Goal: Task Accomplishment & Management: Use online tool/utility

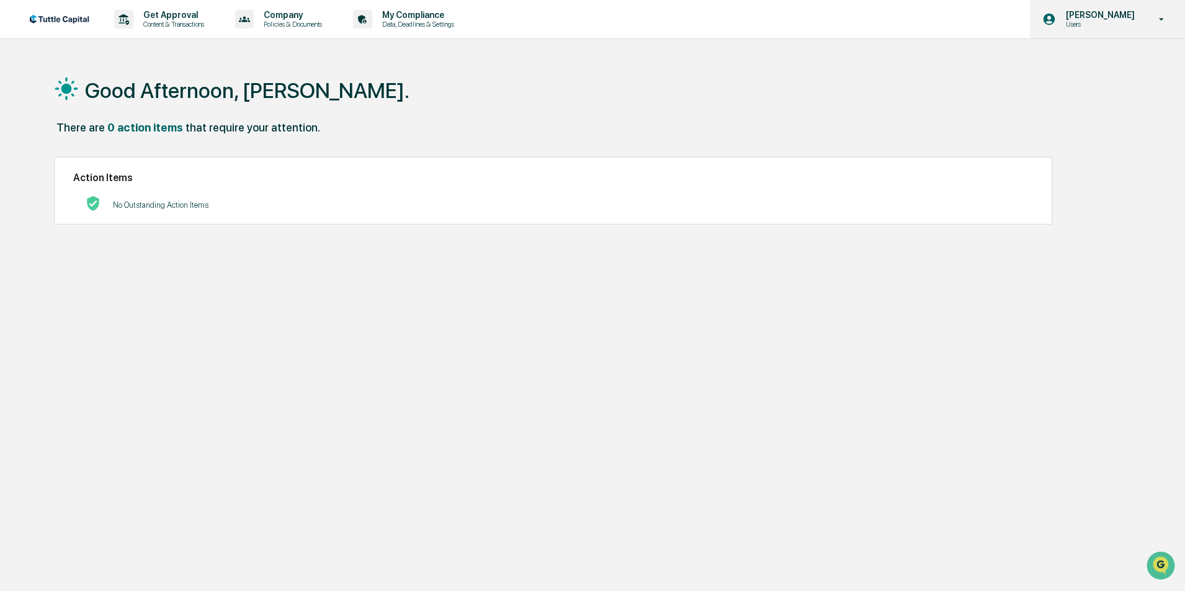
click at [1134, 22] on p "Users" at bounding box center [1098, 24] width 85 height 9
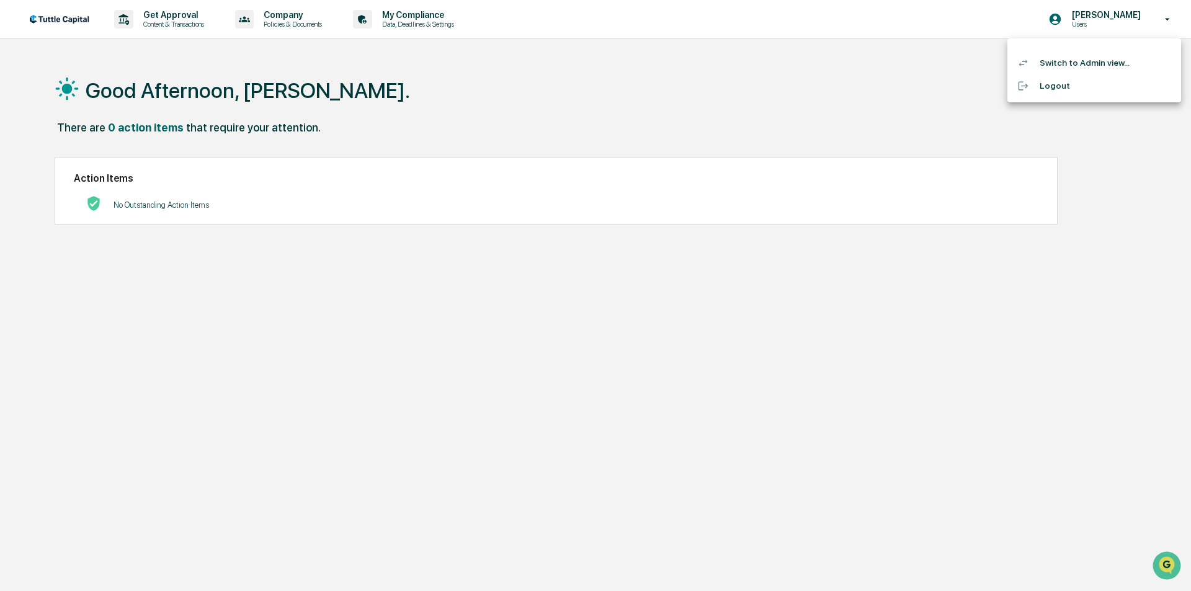
click at [1052, 68] on li "Switch to Admin view..." at bounding box center [1095, 62] width 174 height 23
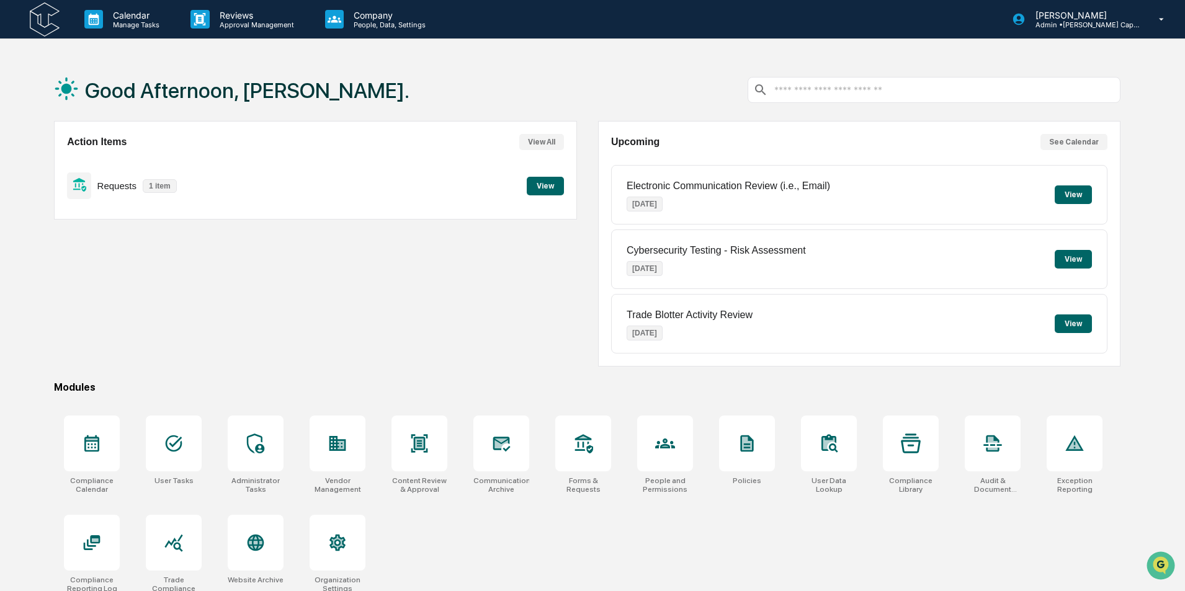
click at [553, 187] on button "View" at bounding box center [545, 186] width 37 height 19
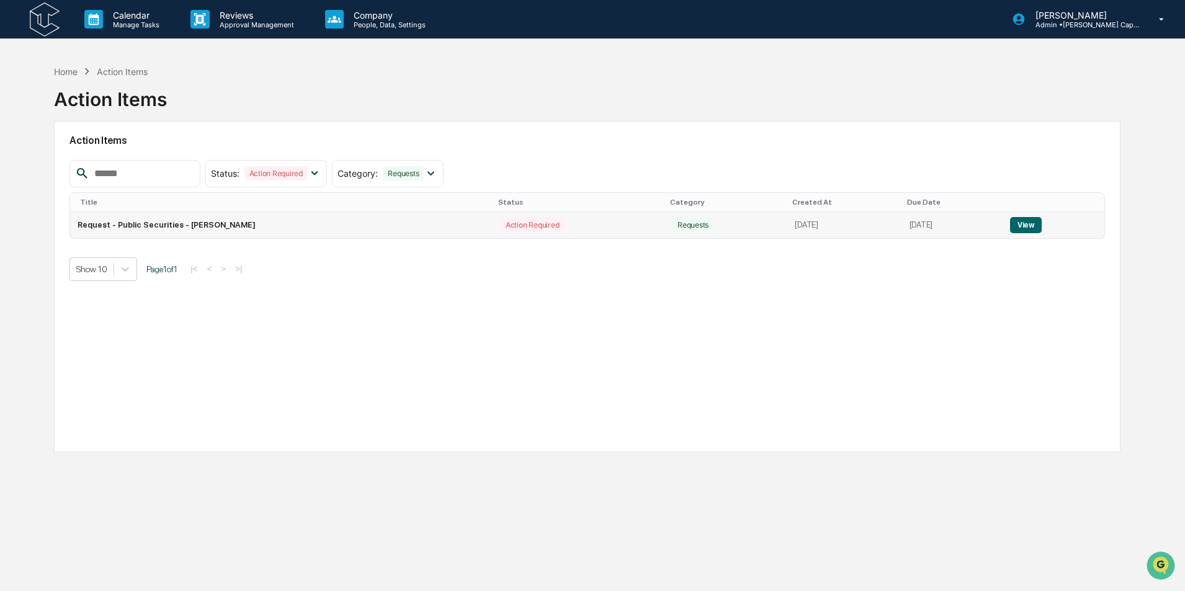
click at [1036, 228] on button "View" at bounding box center [1026, 225] width 32 height 16
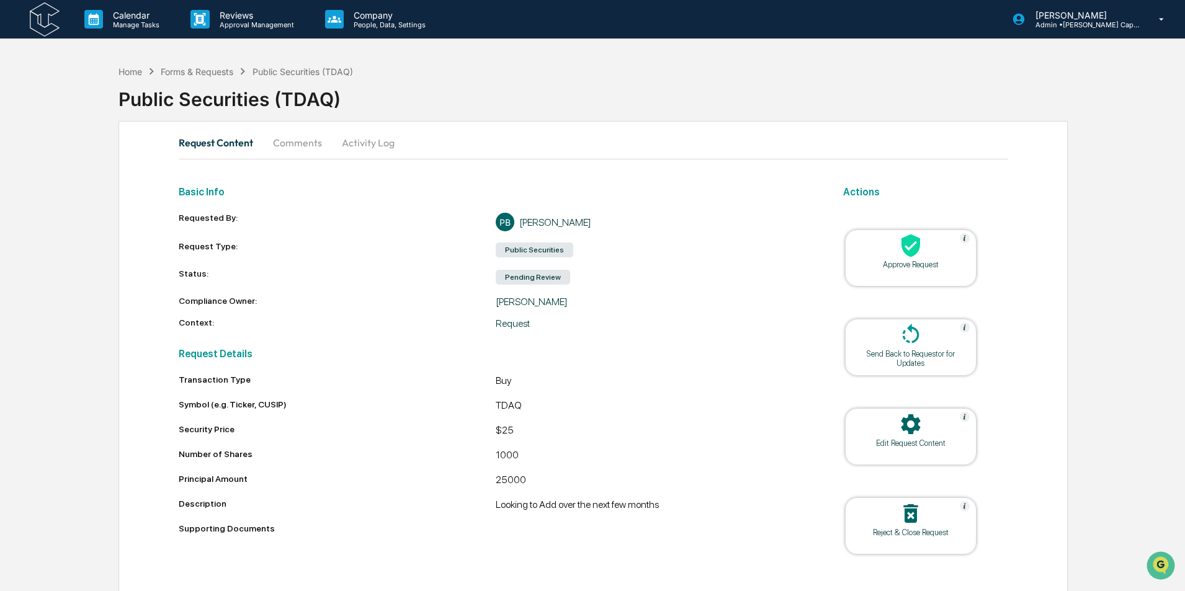
click at [901, 275] on div "Approve Request" at bounding box center [911, 258] width 132 height 57
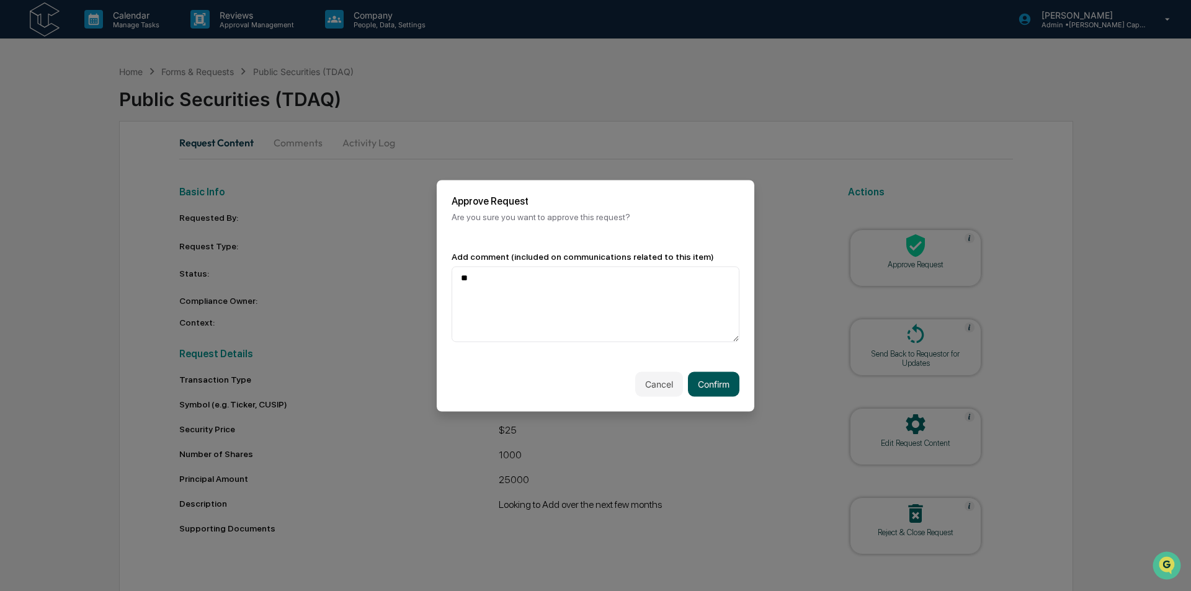
type textarea "**"
click at [717, 383] on button "Confirm" at bounding box center [713, 384] width 51 height 25
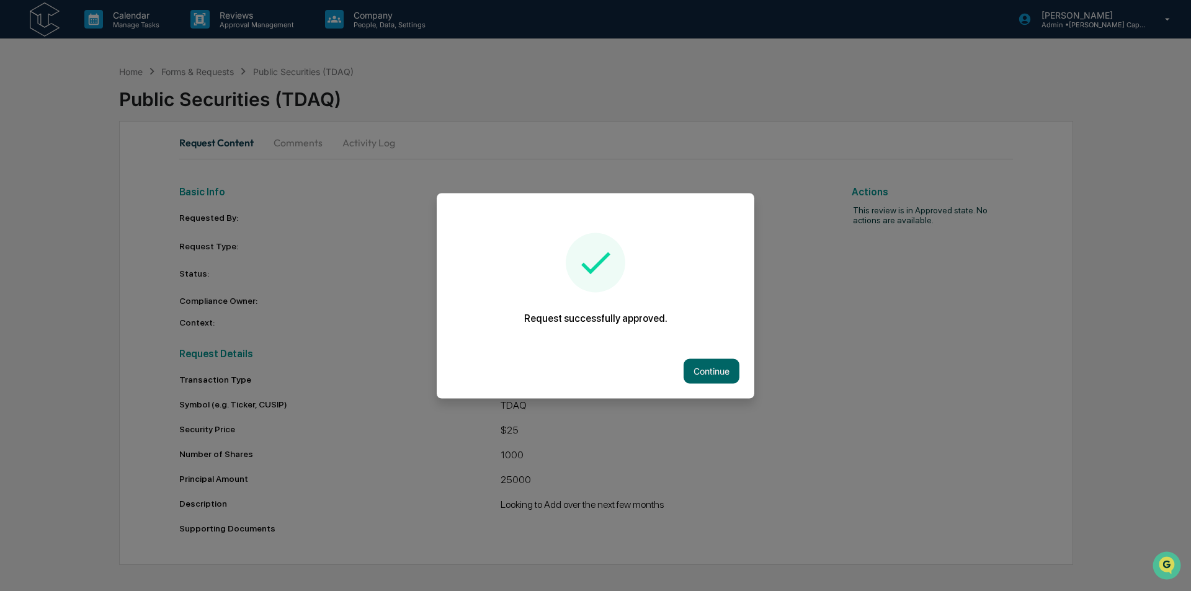
drag, startPoint x: 707, startPoint y: 374, endPoint x: 725, endPoint y: 313, distance: 64.0
click at [707, 373] on button "Continue" at bounding box center [712, 371] width 56 height 25
